Goal: Find contact information: Find contact information

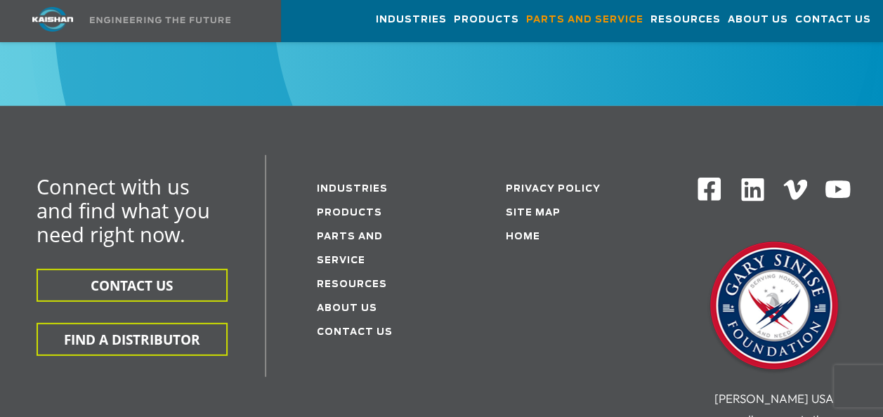
scroll to position [1887, 0]
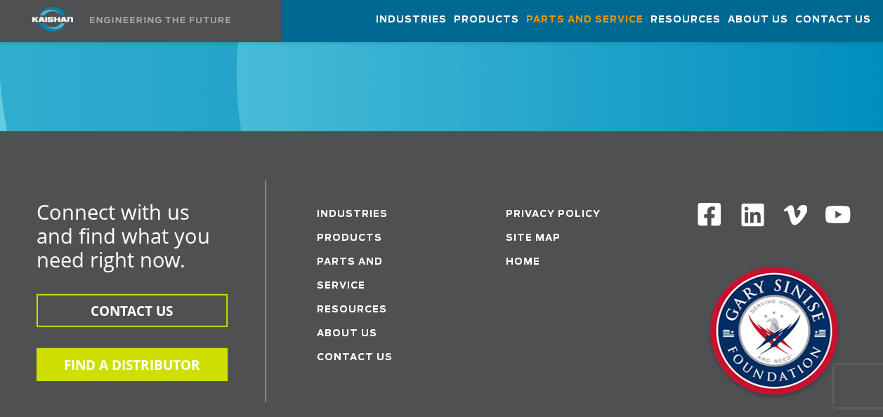
click at [177, 348] on button "FIND A DISTRIBUTOR" at bounding box center [132, 364] width 191 height 33
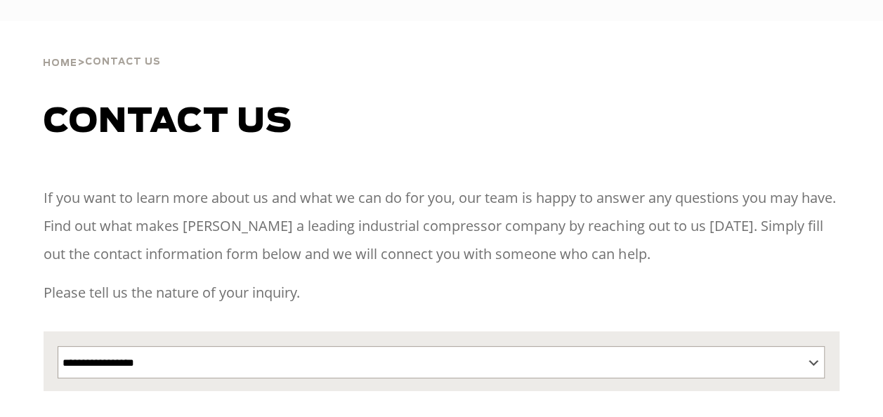
select select "**********"
